Goal: Task Accomplishment & Management: Manage account settings

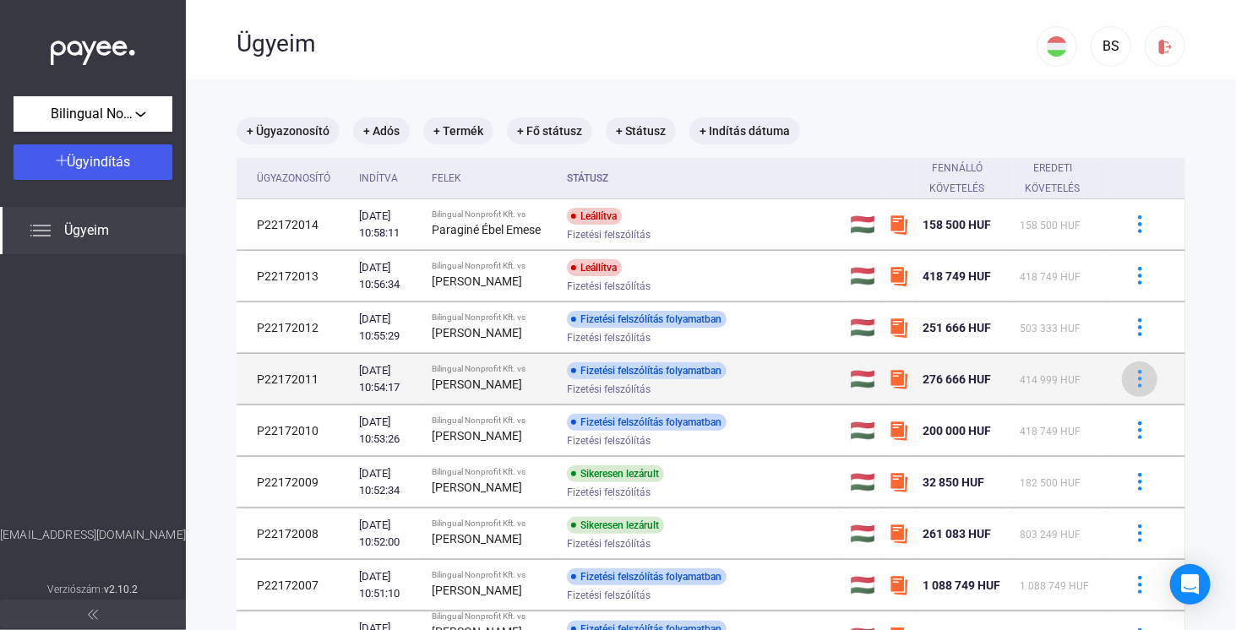
click at [1131, 387] on img at bounding box center [1140, 379] width 18 height 18
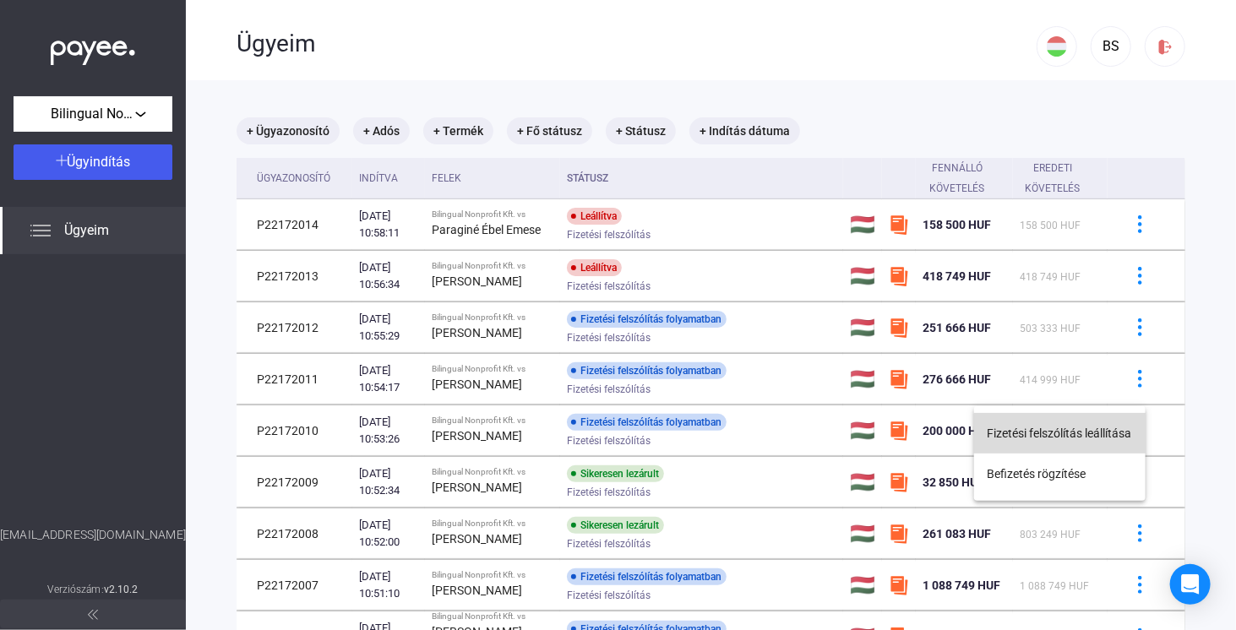
click at [1093, 433] on button "Fizetési felszólítás leállítása" at bounding box center [1060, 433] width 172 height 41
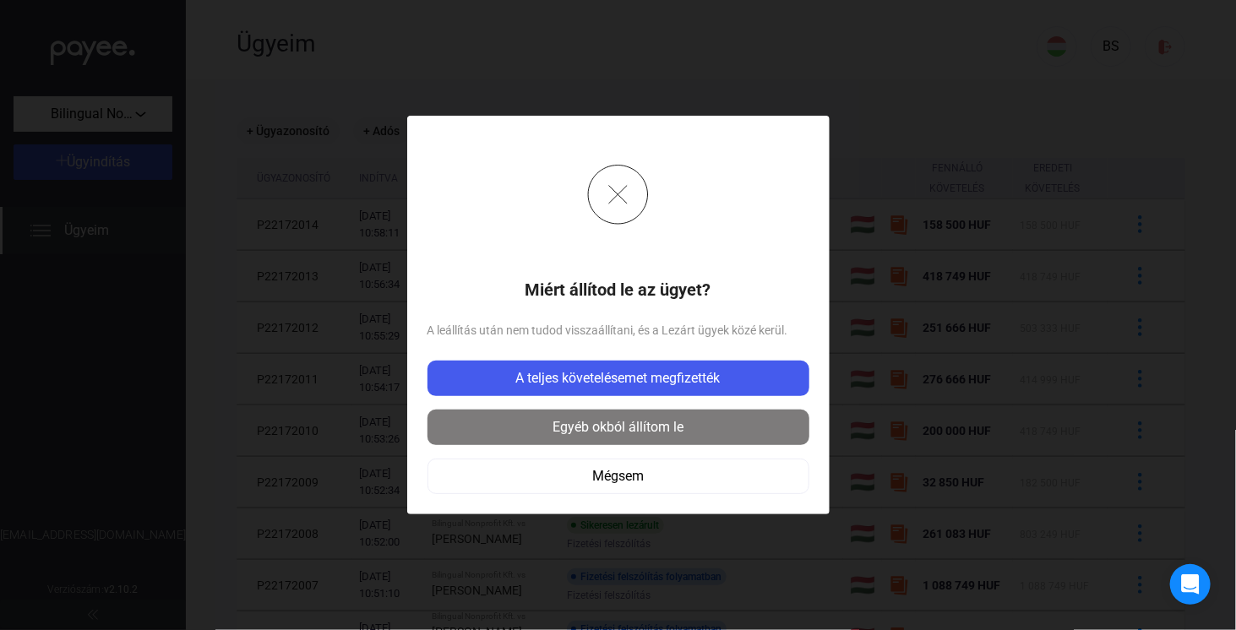
click at [643, 433] on div "Egyéb okból állítom le" at bounding box center [619, 427] width 372 height 20
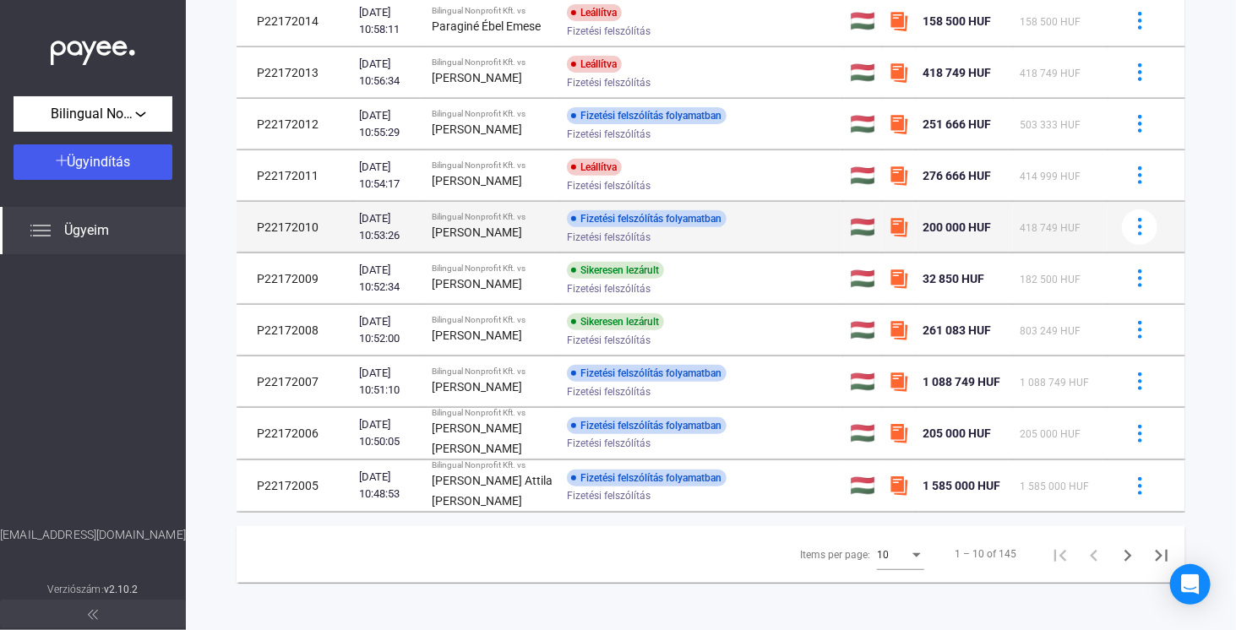
scroll to position [243, 0]
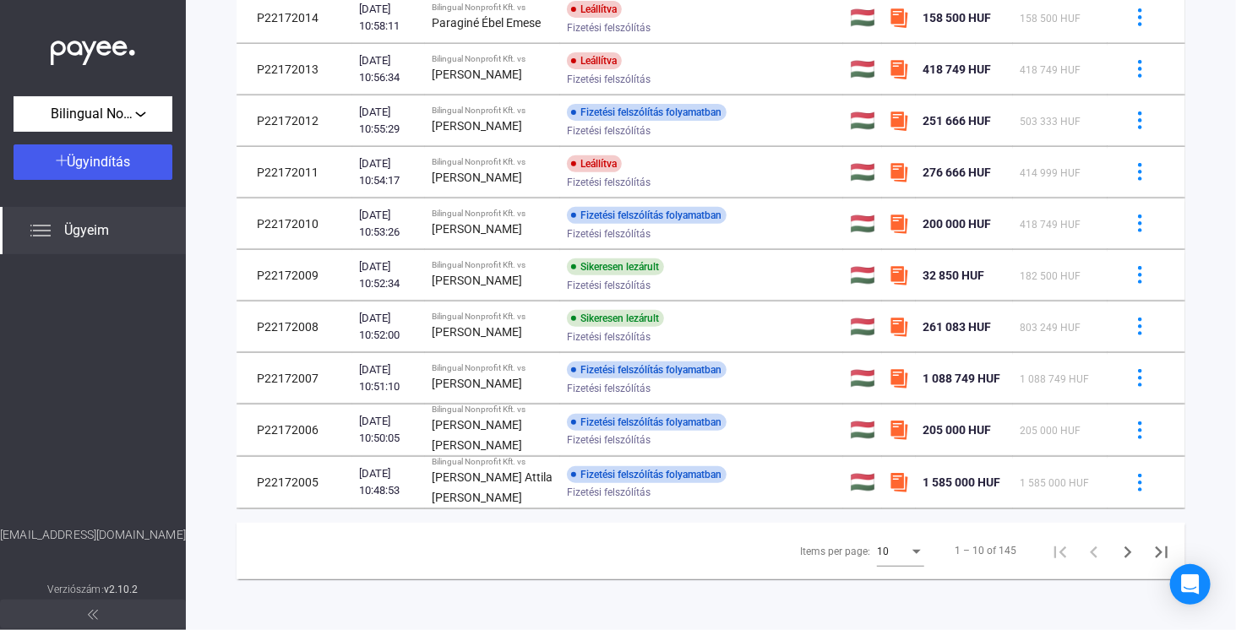
click at [912, 553] on div "Items per page:" at bounding box center [916, 552] width 8 height 4
click at [887, 581] on span "25" at bounding box center [889, 584] width 47 height 20
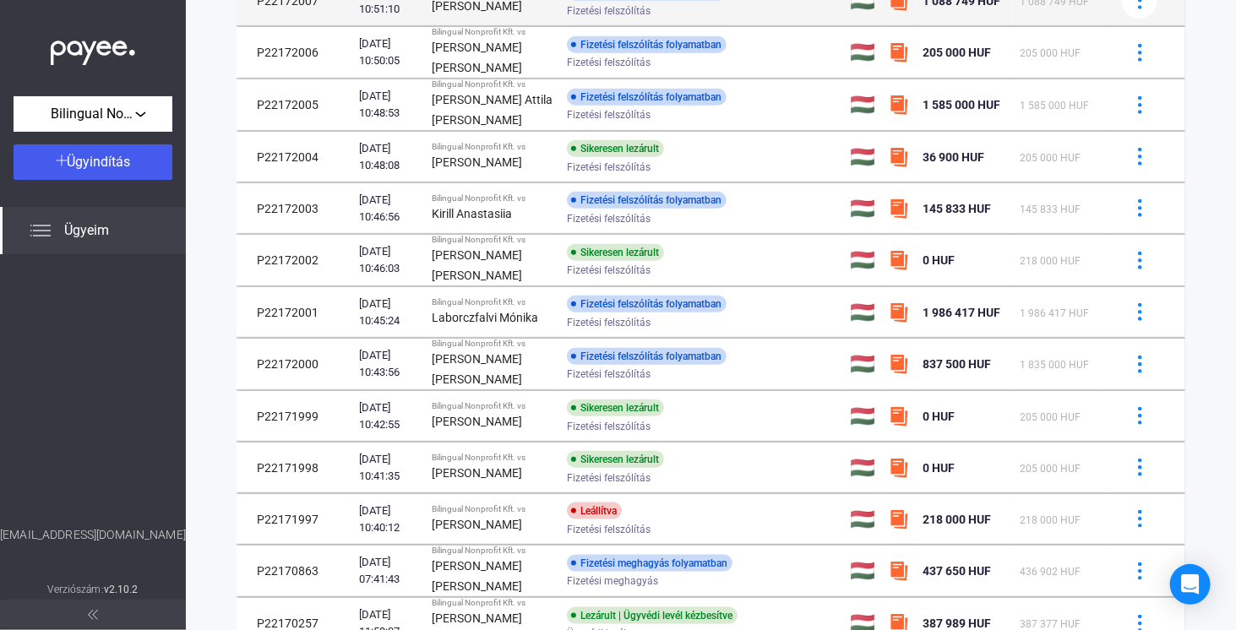
scroll to position [586, 0]
